Goal: Ask a question

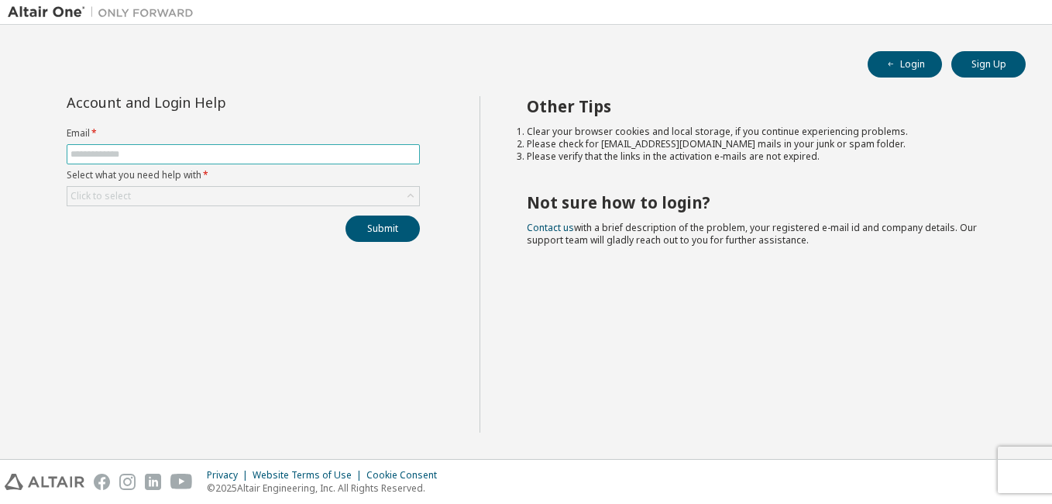
click at [123, 145] on span at bounding box center [243, 154] width 353 height 20
click at [126, 150] on input "text" at bounding box center [244, 154] width 346 height 12
type input "**********"
click at [163, 193] on div "Click to select" at bounding box center [243, 196] width 352 height 19
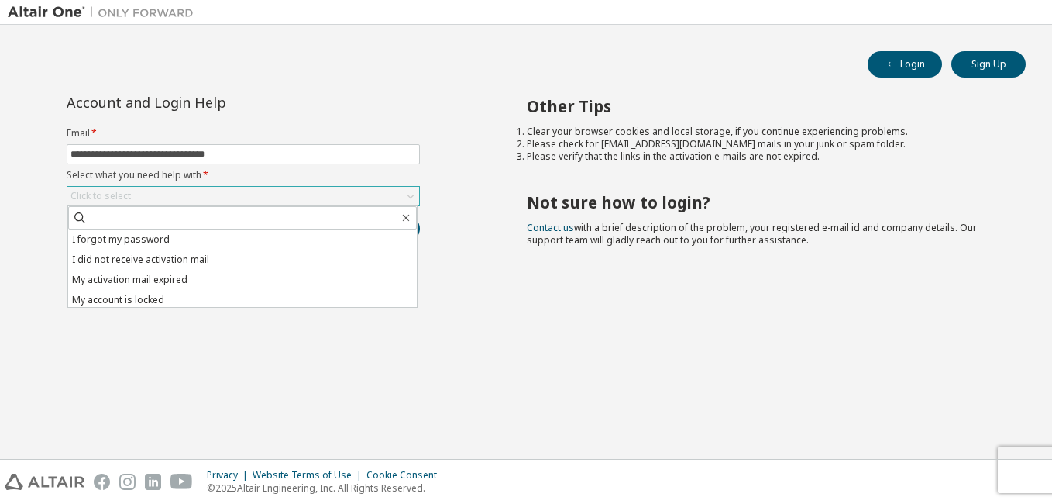
scroll to position [43, 0]
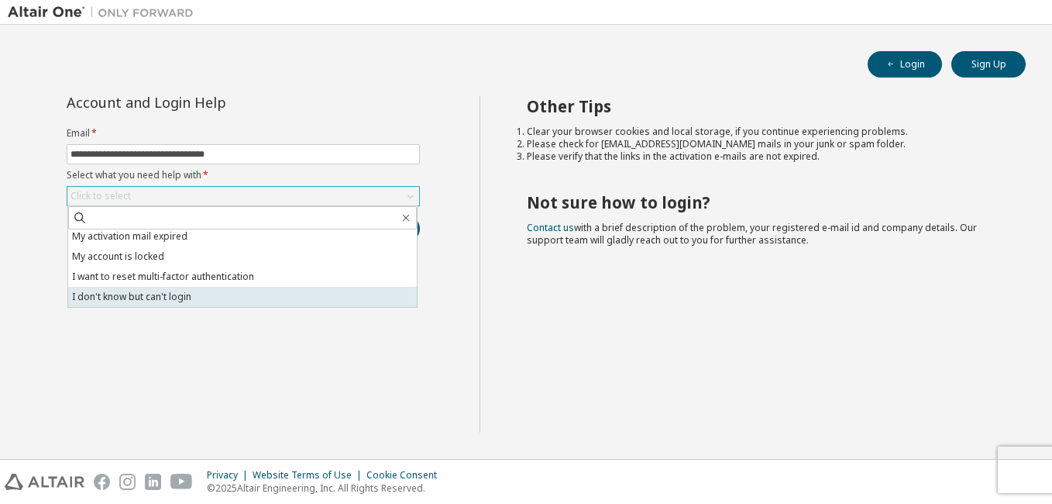
click at [160, 296] on li "I don't know but can't login" at bounding box center [242, 297] width 349 height 20
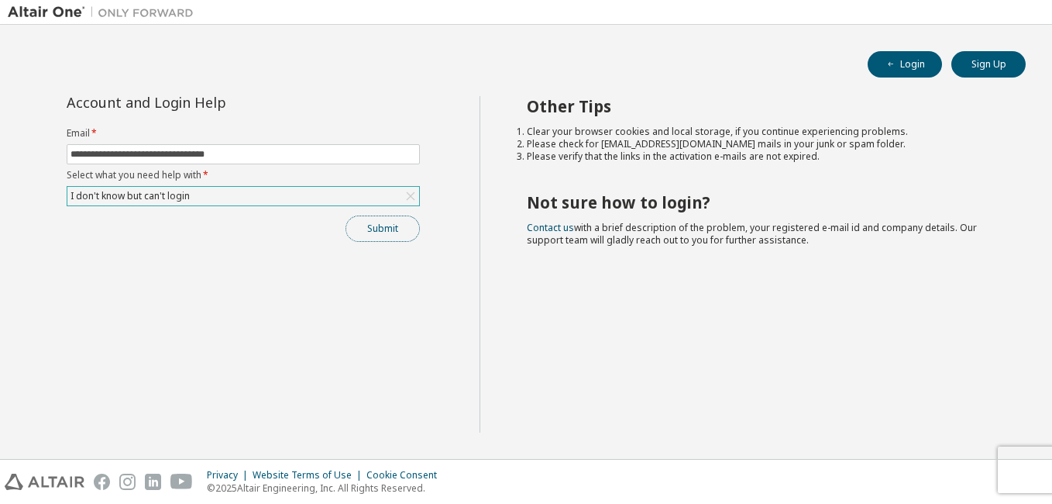
click at [387, 230] on button "Submit" at bounding box center [383, 228] width 74 height 26
